Goal: Task Accomplishment & Management: Manage account settings

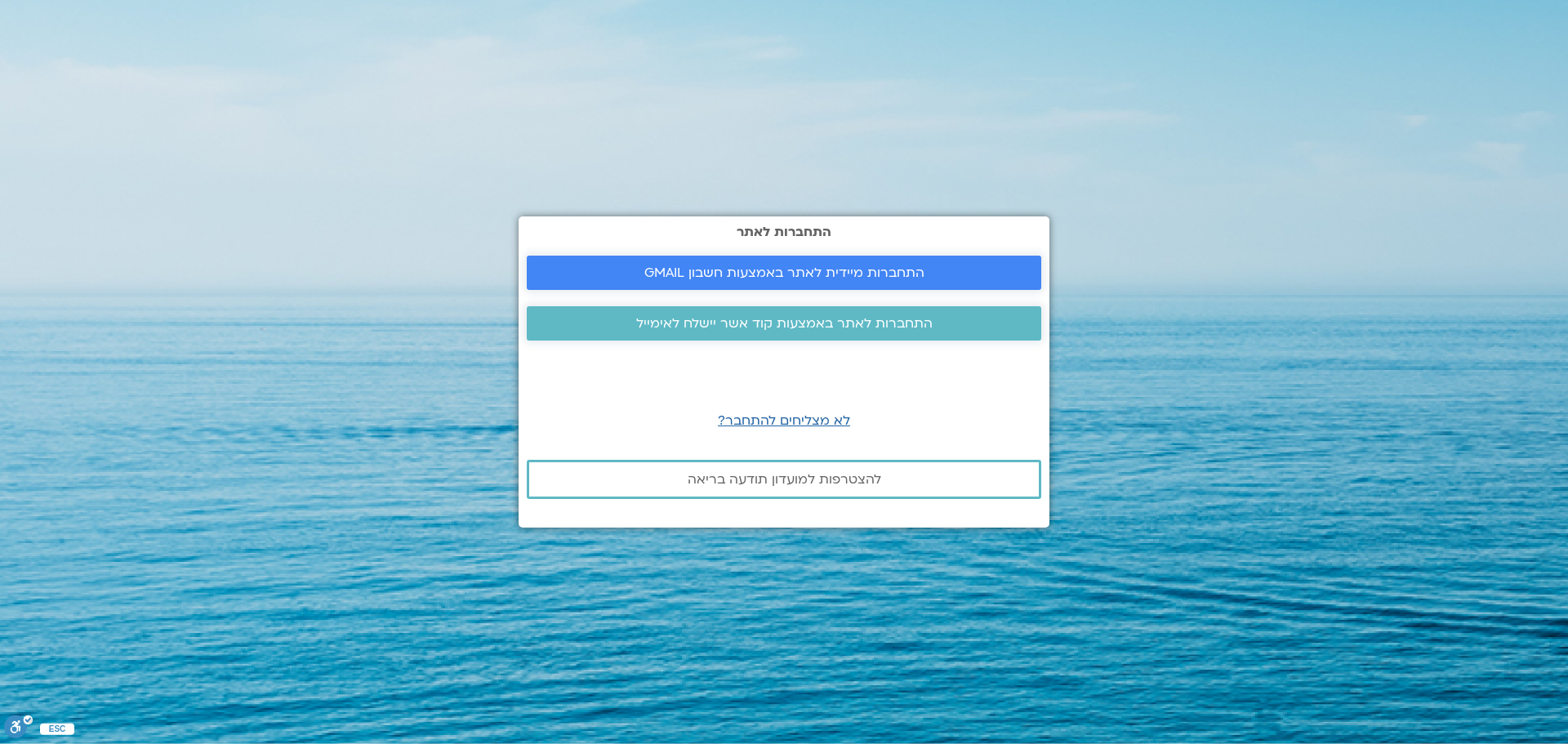
click at [823, 280] on span "התחברות מיידית לאתר באמצעות חשבון GMAIL" at bounding box center [784, 273] width 280 height 15
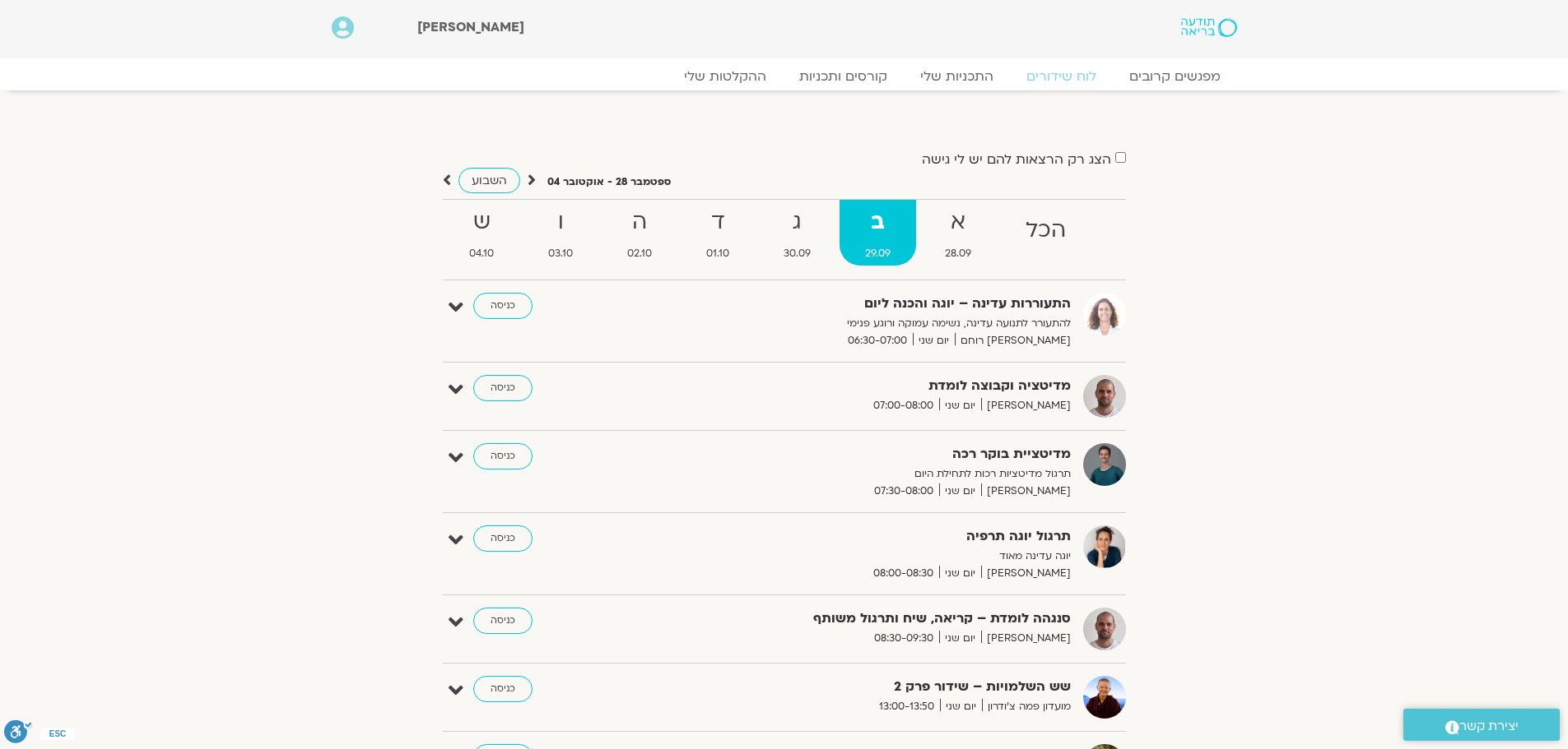
click at [494, 394] on link "כניסה" at bounding box center [502, 388] width 59 height 26
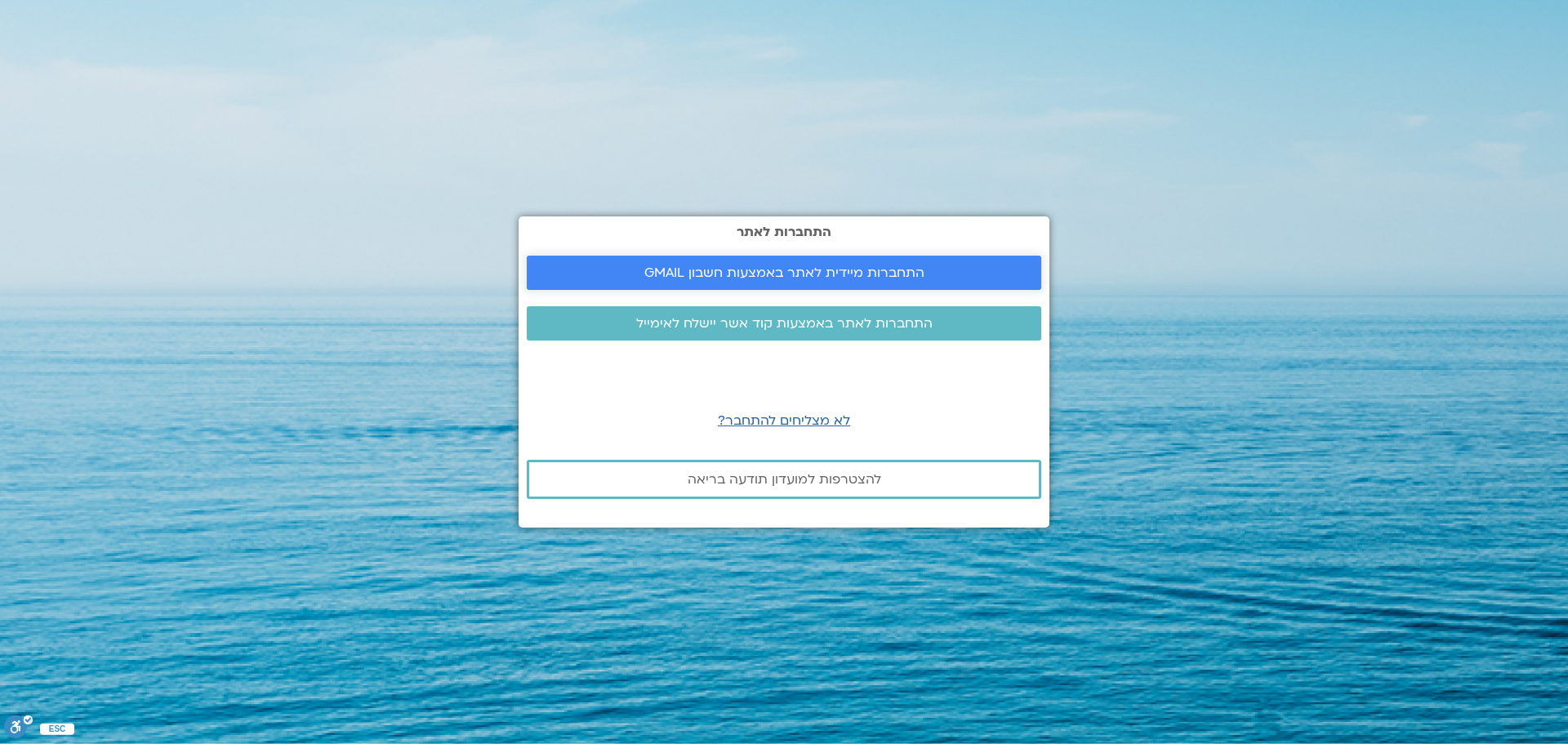
click at [787, 263] on link "התחברות מיידית לאתר באמצעות חשבון GMAIL" at bounding box center [784, 273] width 515 height 34
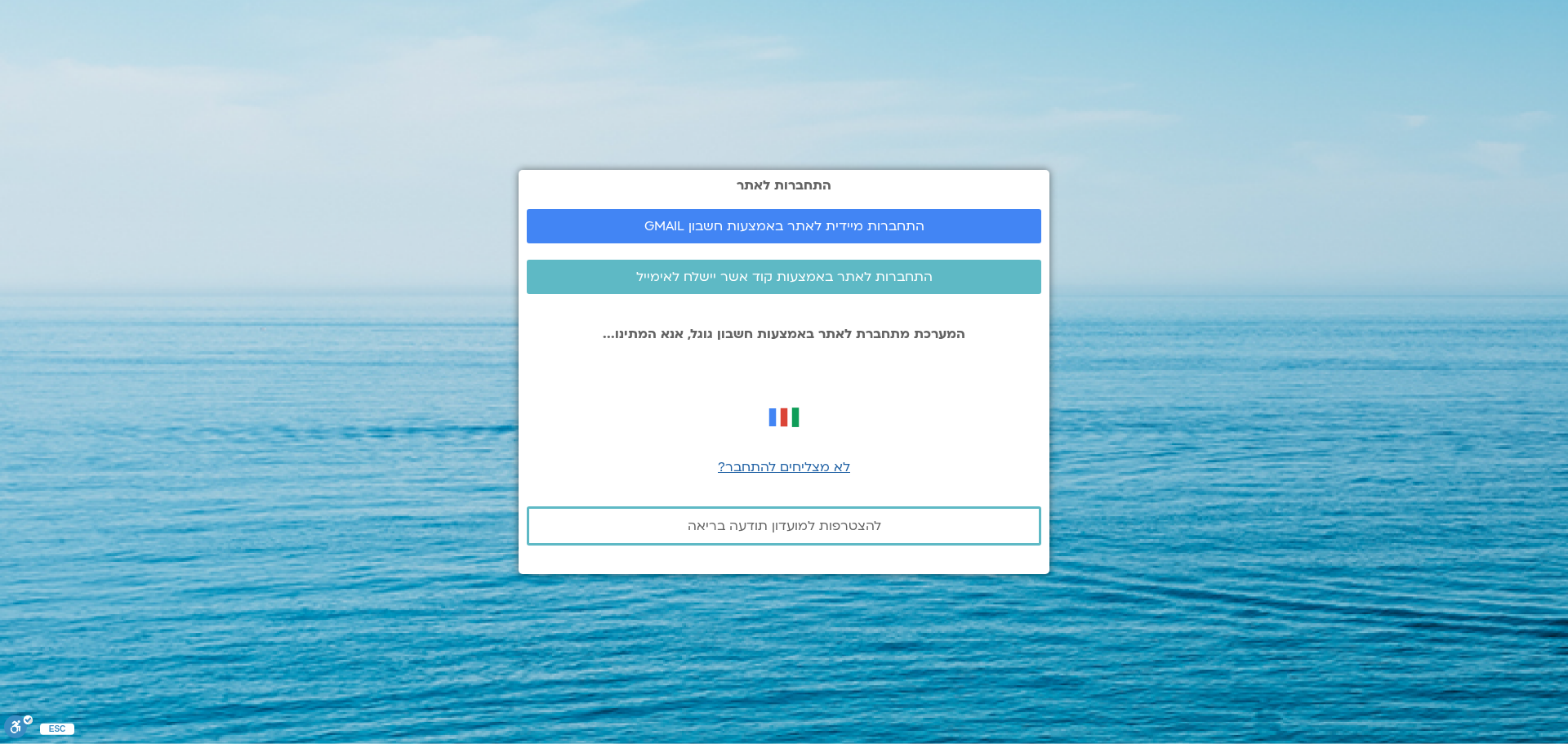
click at [353, 595] on section "התחברות לאתר התחברות מיידית לאתר באמצעות חשבון GMAIL התחברות לאתר באמצעות קוד א…" at bounding box center [784, 372] width 1568 height 744
click at [681, 219] on span "התחברות מיידית לאתר באמצעות חשבון GMAIL" at bounding box center [784, 227] width 280 height 15
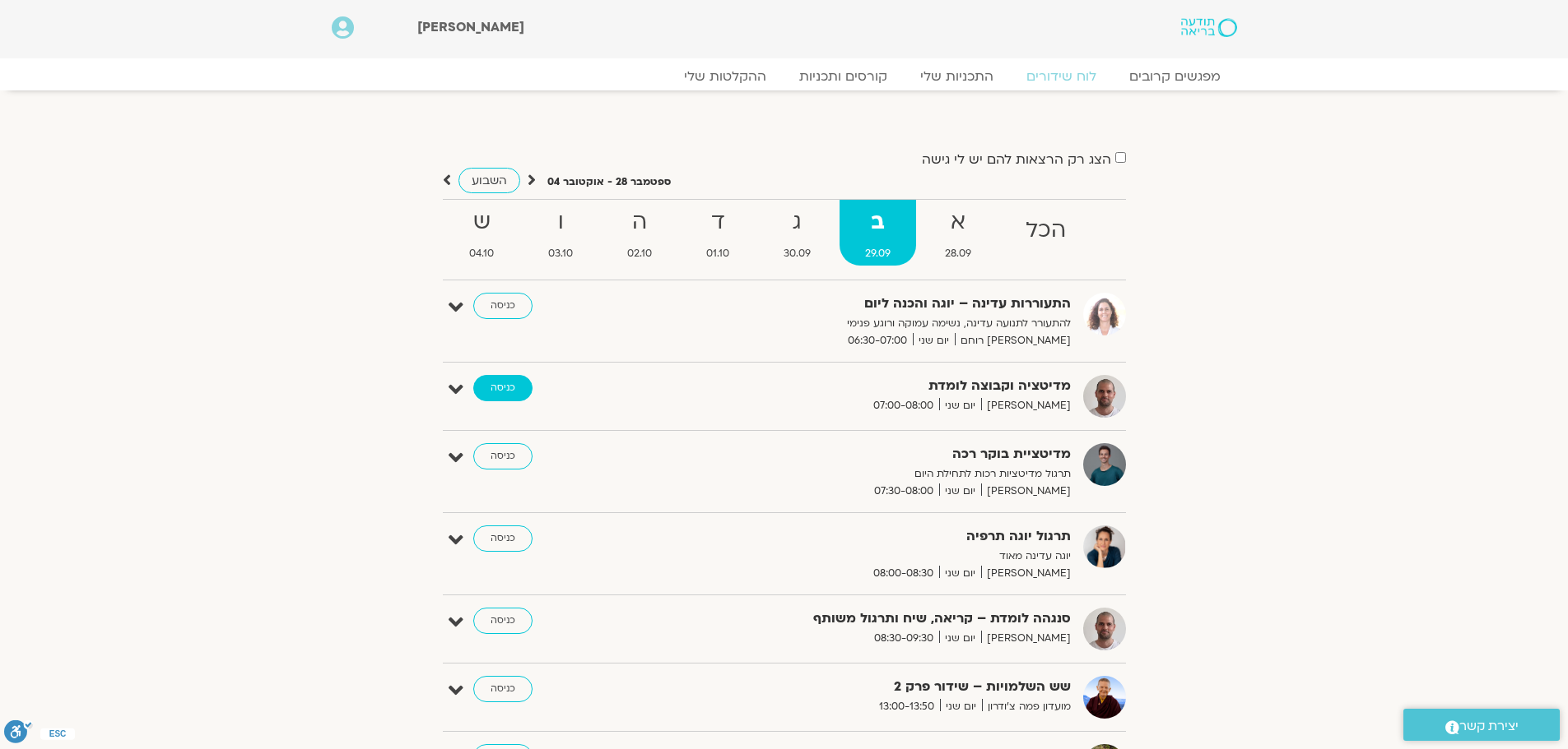
click at [525, 386] on link "כניסה" at bounding box center [502, 388] width 59 height 26
click at [524, 386] on link "כניסה" at bounding box center [502, 388] width 59 height 26
